Goal: Transaction & Acquisition: Purchase product/service

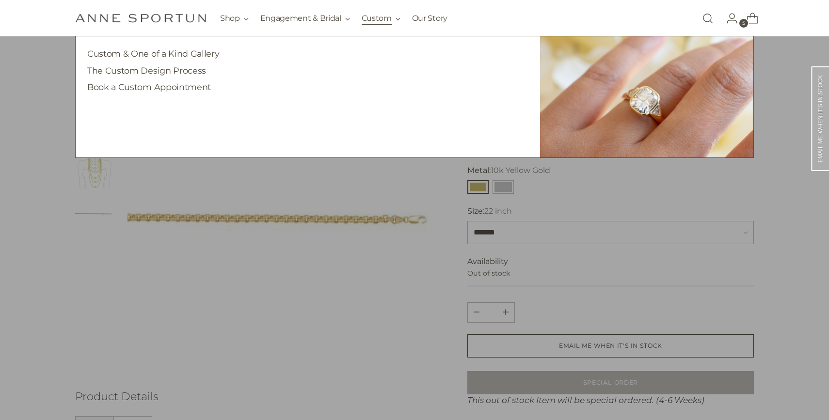
click at [370, 17] on button "Custom" at bounding box center [381, 18] width 39 height 21
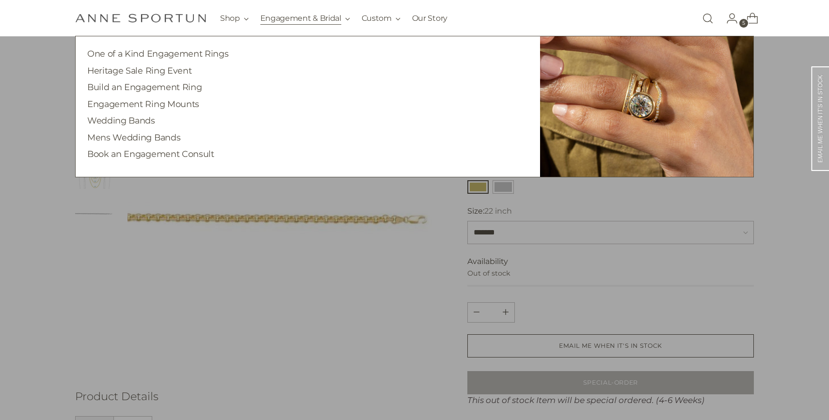
click at [272, 17] on button "Engagement & Bridal" at bounding box center [305, 18] width 90 height 21
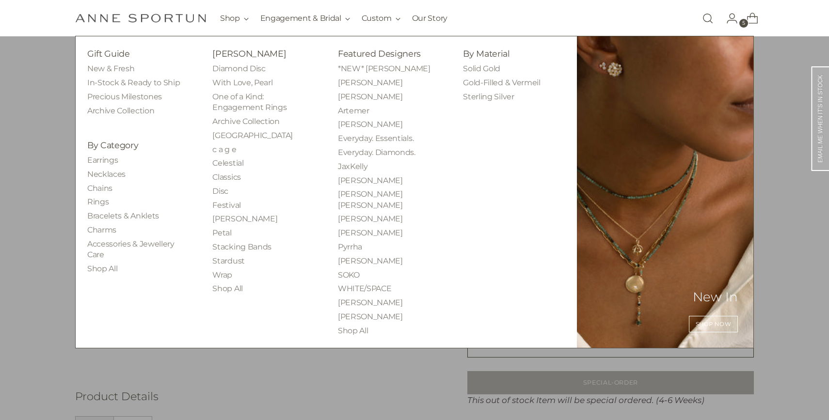
click at [218, 88] on li "With Love, Pearl" at bounding box center [263, 83] width 102 height 11
click at [222, 77] on ul "Diamond Disc With Love, Pearl One of a Kind: Engagement Rings Archive Collectio…" at bounding box center [263, 179] width 102 height 231
click at [222, 81] on link "With Love, Pearl" at bounding box center [242, 82] width 60 height 9
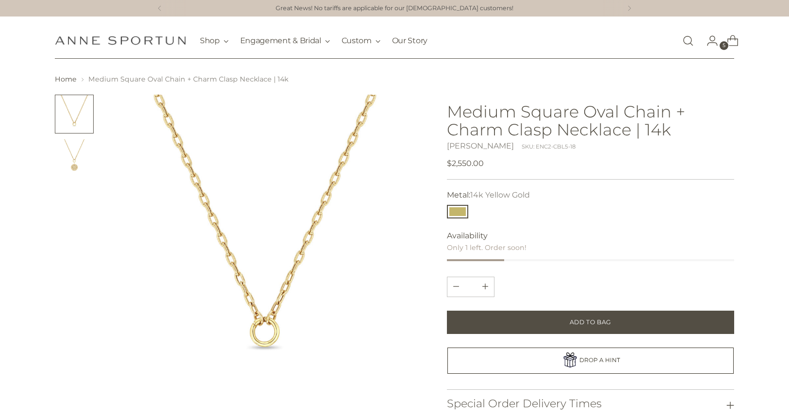
scroll to position [63, 0]
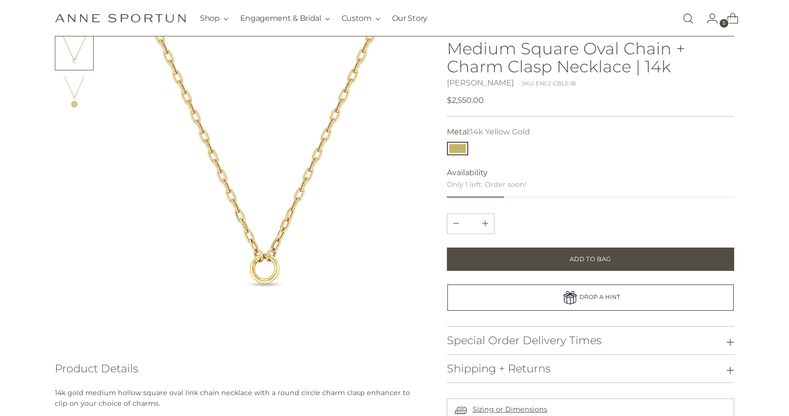
click at [684, 20] on link "Open search modal" at bounding box center [687, 18] width 19 height 19
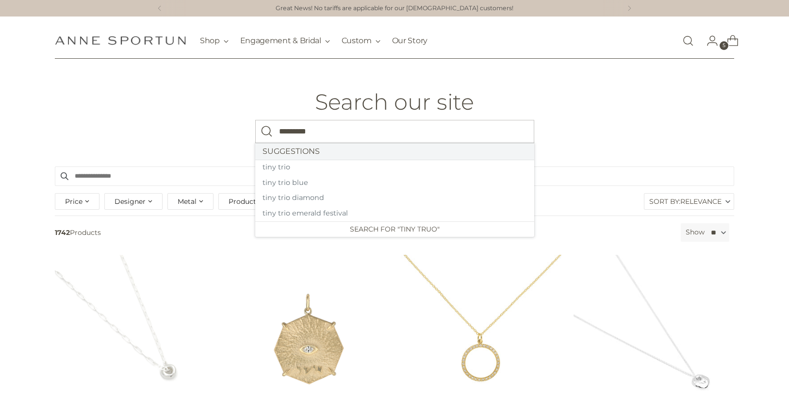
type input "*********"
click at [255, 120] on button "Search" at bounding box center [266, 131] width 23 height 23
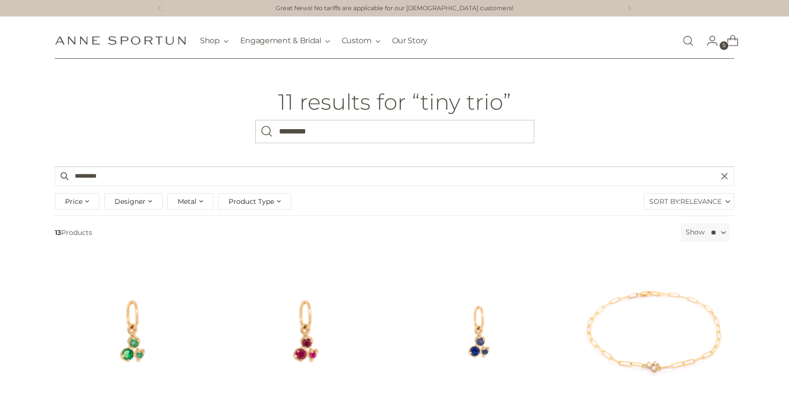
scroll to position [356, 0]
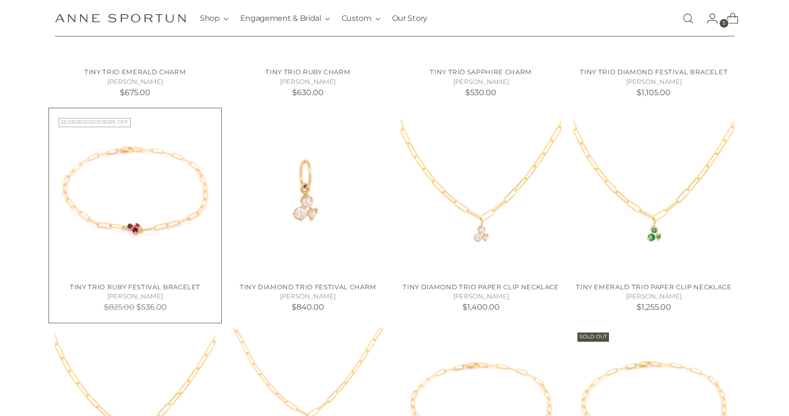
click at [167, 201] on img "Tiny Trio Ruby Festival Bracelet" at bounding box center [135, 194] width 161 height 161
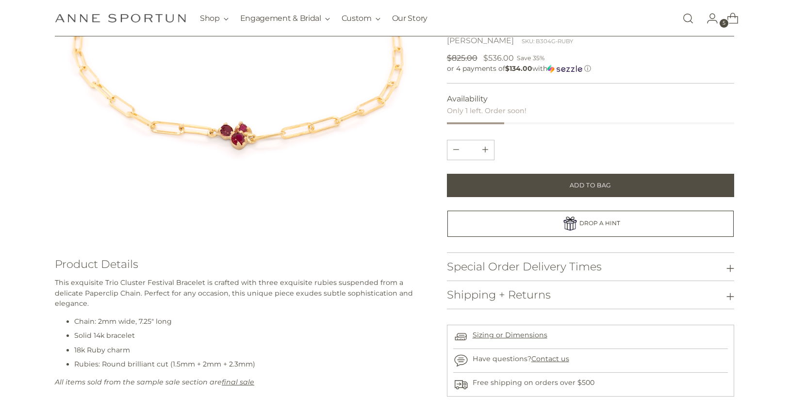
scroll to position [219, 0]
drag, startPoint x: 139, startPoint y: 315, endPoint x: 165, endPoint y: 317, distance: 26.3
click at [163, 317] on li "Chain: 2mm wide, 7.25" long" at bounding box center [247, 322] width 346 height 10
click at [165, 317] on li "Chain: 2mm wide, 7.25" long" at bounding box center [247, 322] width 346 height 10
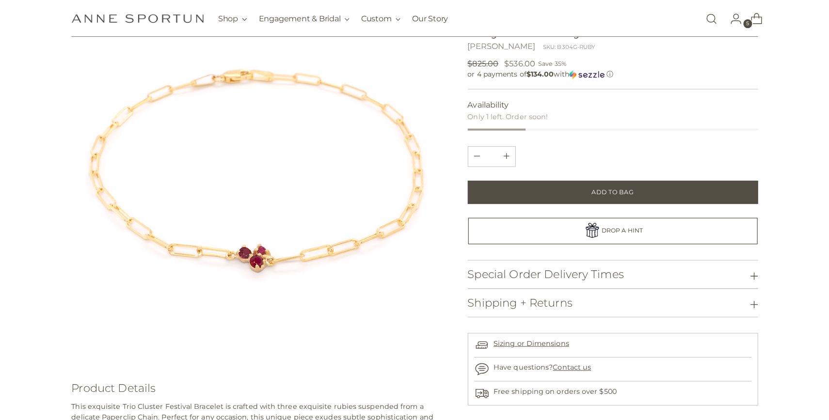
scroll to position [96, 0]
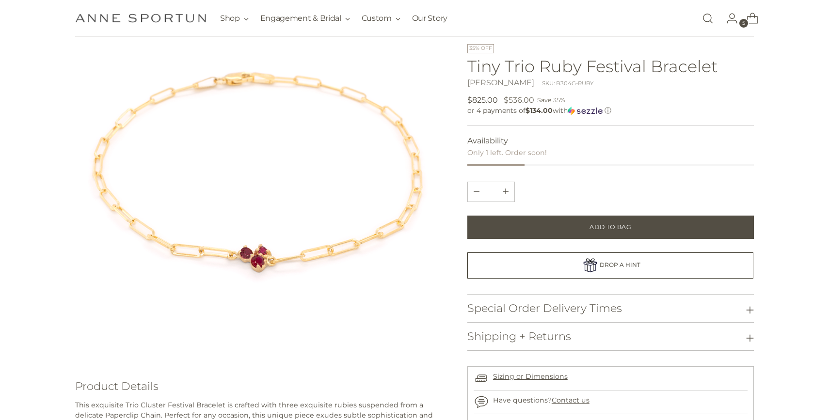
click at [707, 21] on link "Open search modal" at bounding box center [707, 18] width 19 height 19
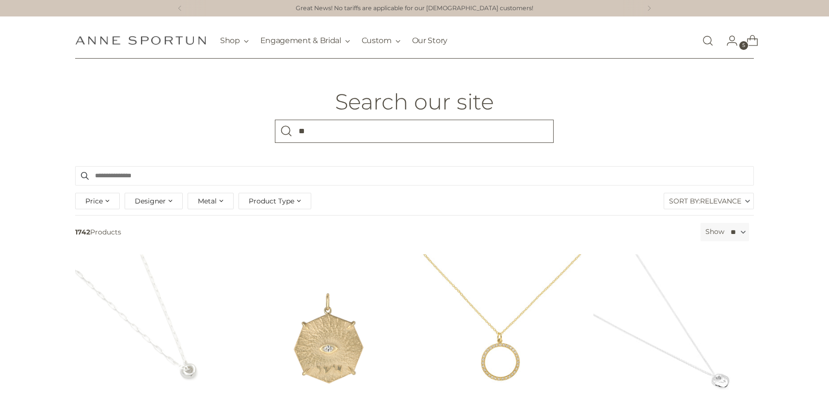
type input "*"
type input "**********"
click at [275, 120] on button "Search" at bounding box center [286, 131] width 23 height 23
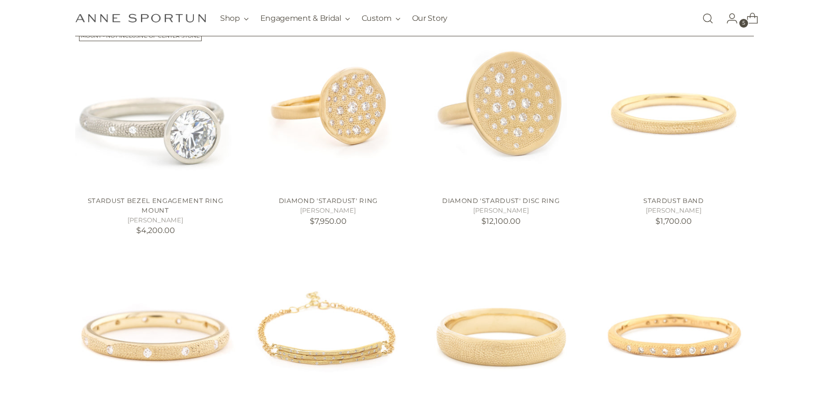
scroll to position [247, 0]
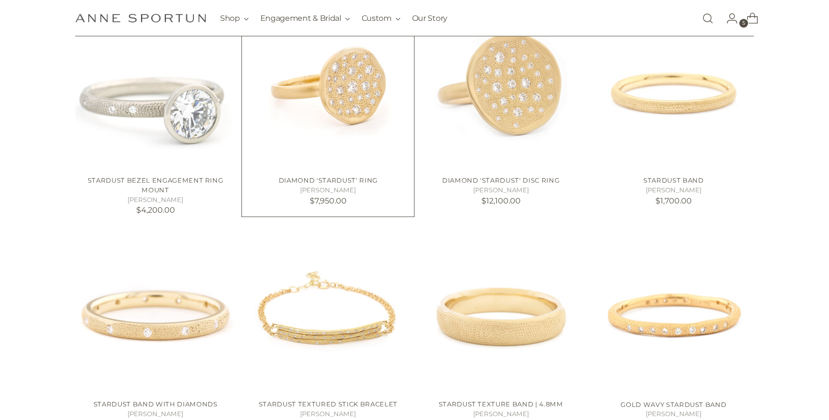
click at [0, 0] on img "Diamond 'Stardust' Ring" at bounding box center [0, 0] width 0 height 0
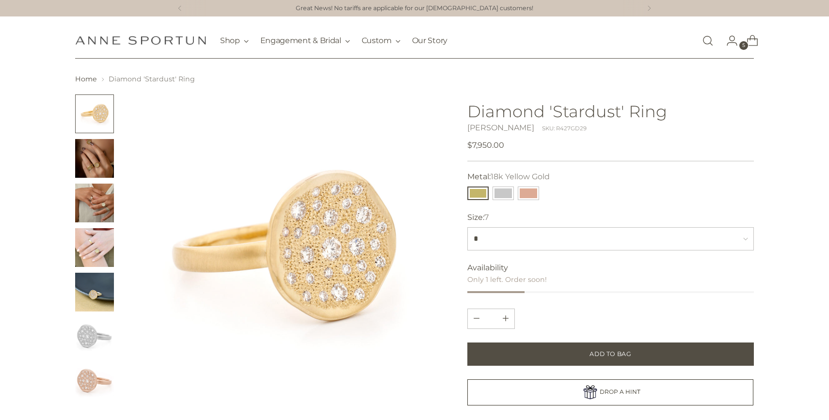
click at [703, 37] on link "Open search modal" at bounding box center [707, 40] width 19 height 19
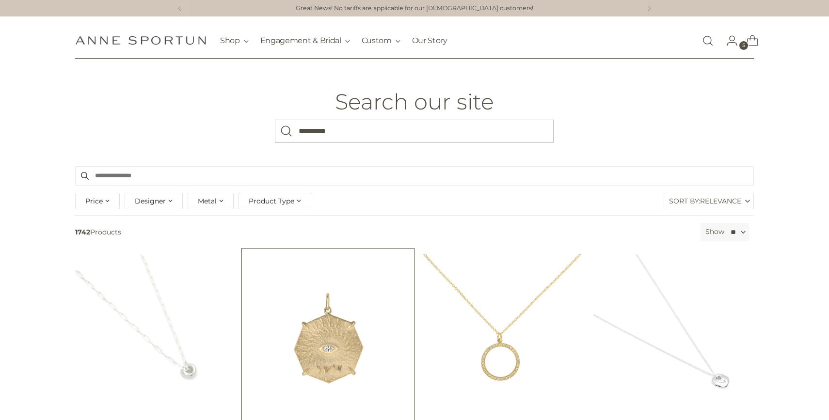
type input "*********"
click at [275, 120] on button "Search" at bounding box center [286, 131] width 23 height 23
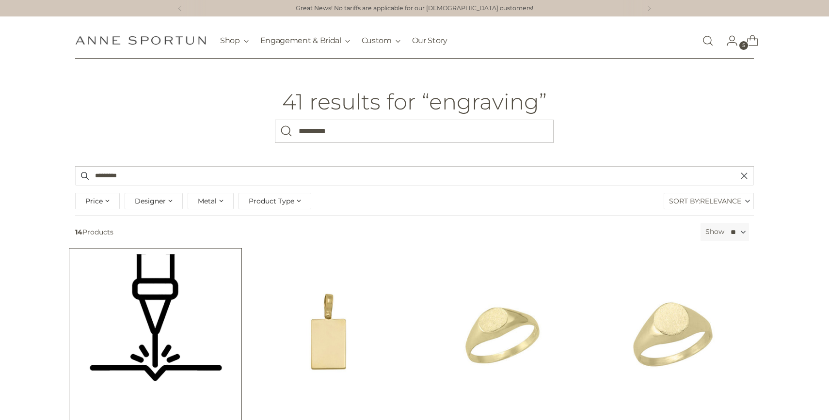
click at [0, 0] on img "ENGRAVING - LASER" at bounding box center [0, 0] width 0 height 0
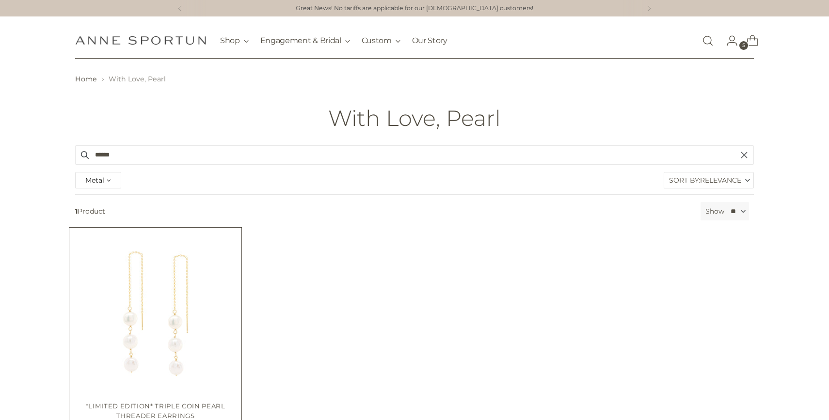
scroll to position [133, 0]
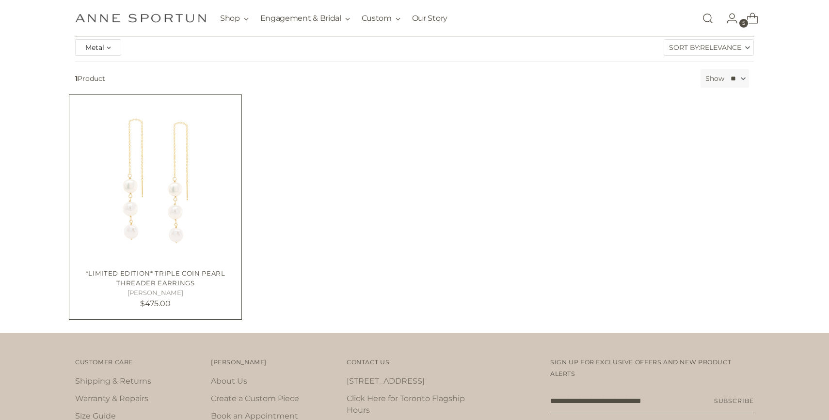
click at [0, 0] on img "*Limited Edition* Triple Coin Pearl Threader Earrings" at bounding box center [0, 0] width 0 height 0
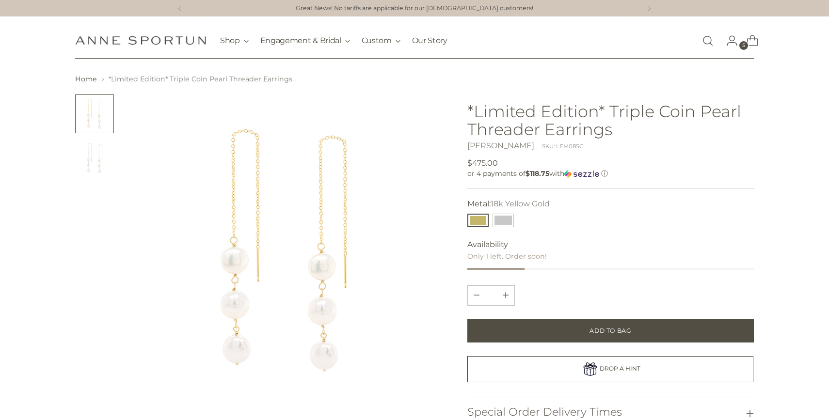
click at [510, 212] on div "**********" at bounding box center [491, 220] width 50 height 17
click at [510, 223] on button "14k White Gold" at bounding box center [503, 221] width 21 height 14
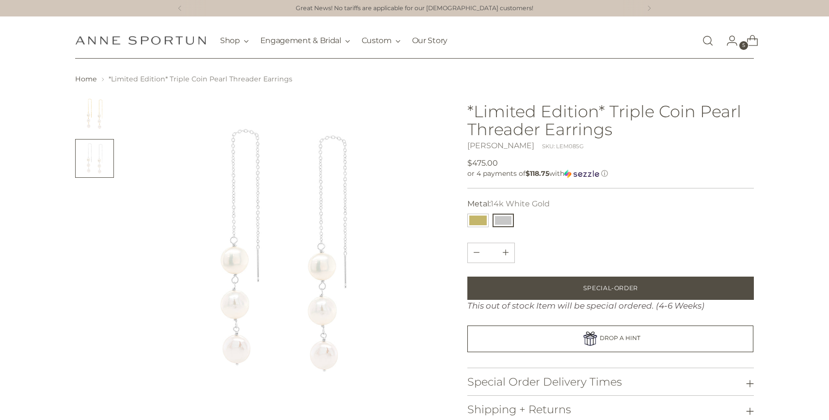
click at [707, 39] on link "Open search modal" at bounding box center [707, 40] width 19 height 19
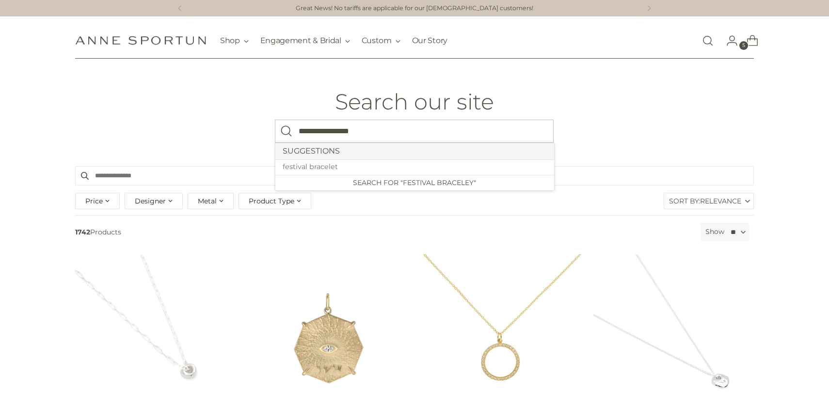
type input "**********"
click at [275, 120] on button "Search" at bounding box center [286, 131] width 23 height 23
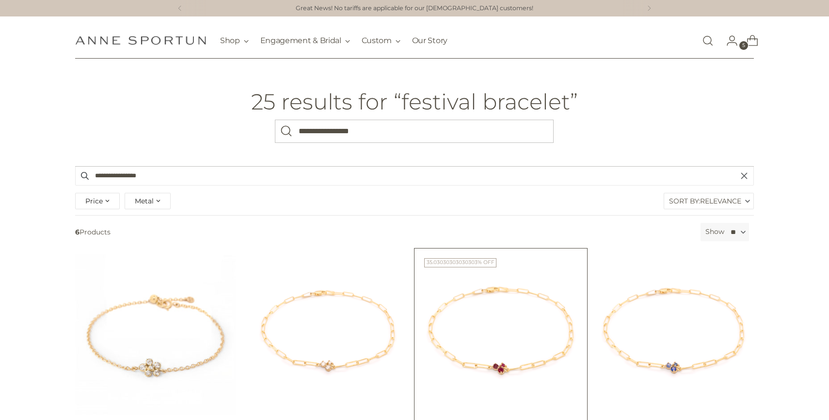
click at [543, 327] on img "Tiny Trio Ruby Festival Bracelet" at bounding box center [500, 335] width 161 height 161
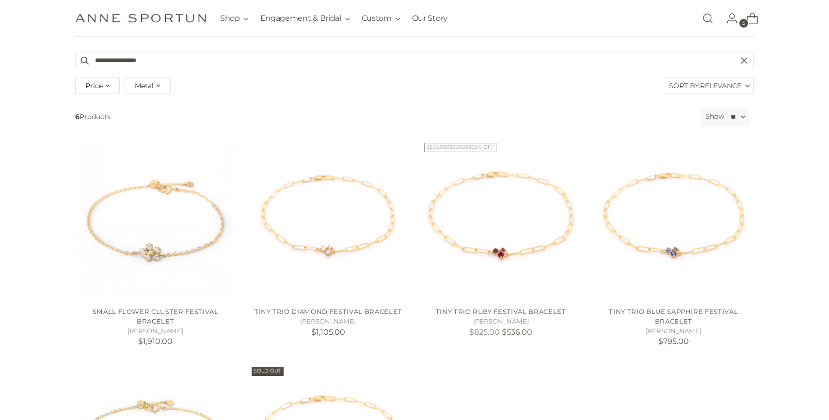
scroll to position [307, 0]
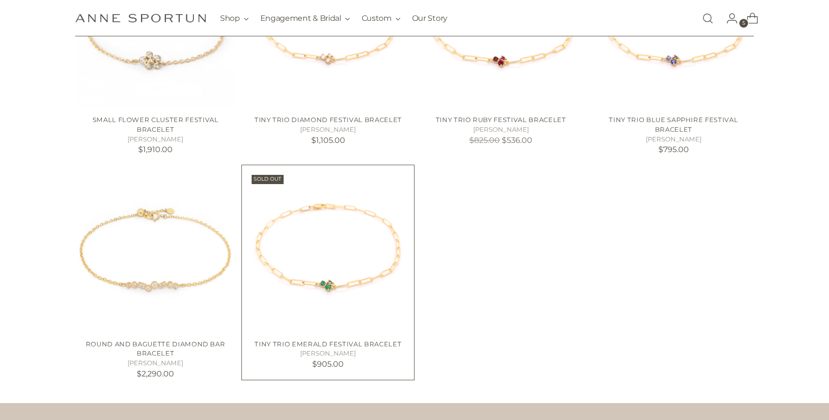
click at [0, 0] on img "Tiny Trio Emerald Festival Bracelet" at bounding box center [0, 0] width 0 height 0
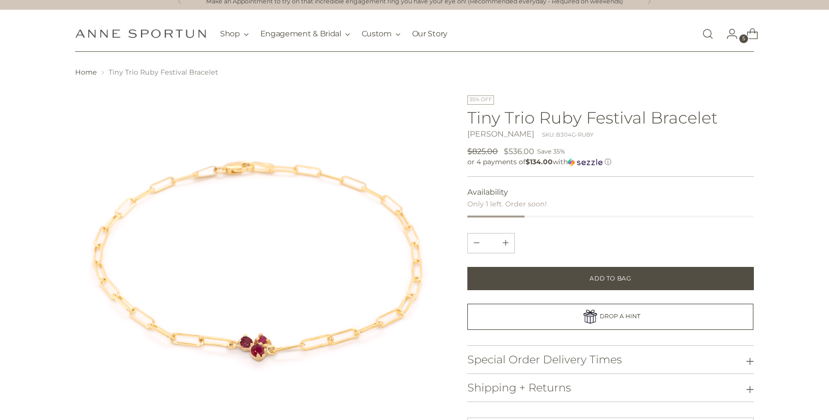
scroll to position [69, 0]
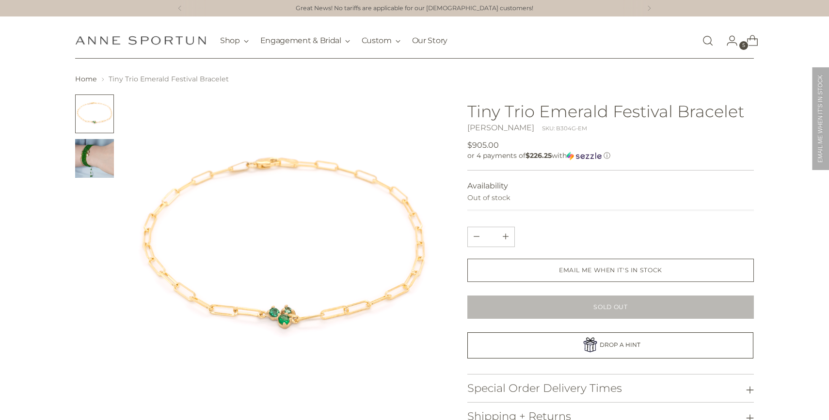
click at [97, 159] on img "Change image to image 2" at bounding box center [94, 158] width 39 height 39
